Goal: Navigation & Orientation: Find specific page/section

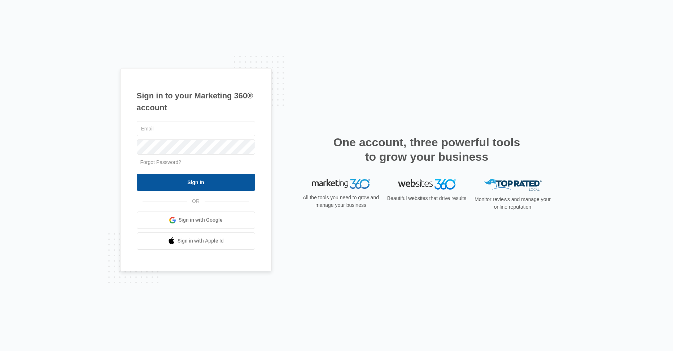
type input "[EMAIL_ADDRESS][DOMAIN_NAME]"
click at [239, 185] on input "Sign In" at bounding box center [196, 182] width 118 height 17
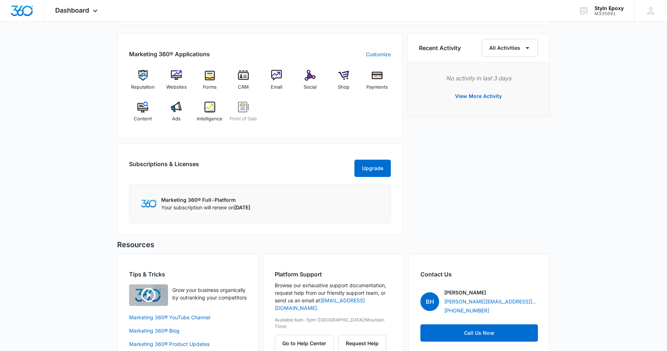
scroll to position [466, 0]
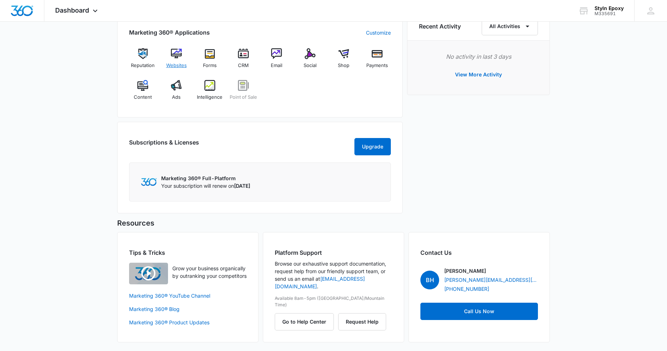
click at [176, 48] on img at bounding box center [176, 53] width 11 height 11
